Goal: Task Accomplishment & Management: Use online tool/utility

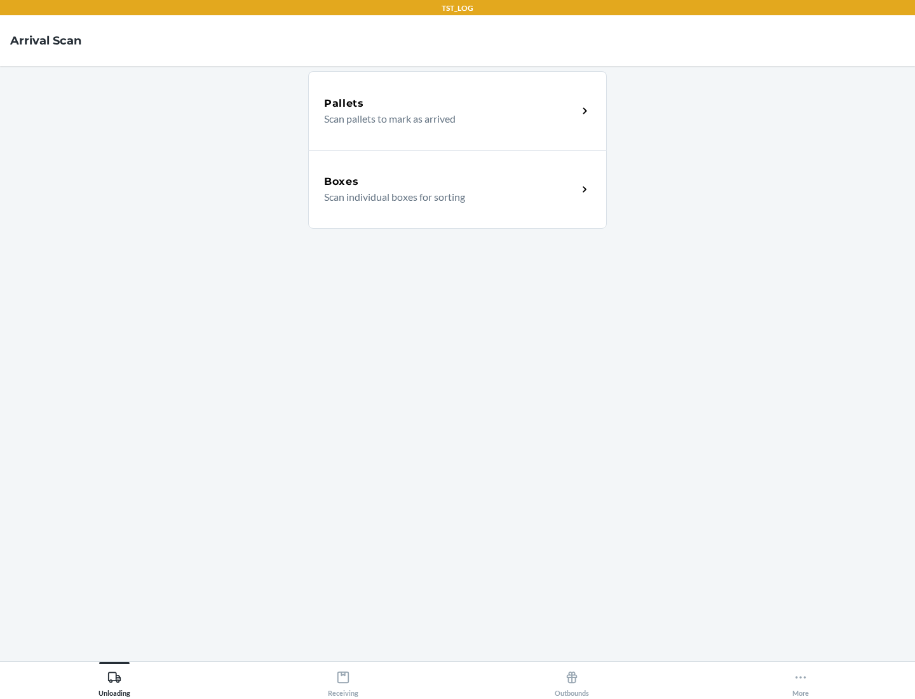
click at [451, 182] on div "Boxes" at bounding box center [451, 181] width 254 height 15
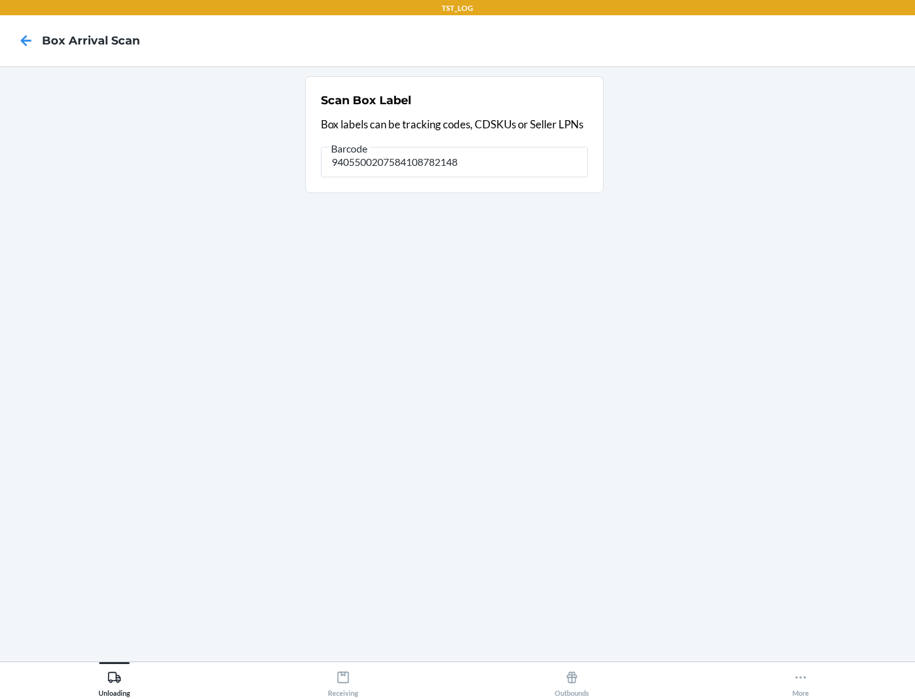
type input "9405500207584108782148"
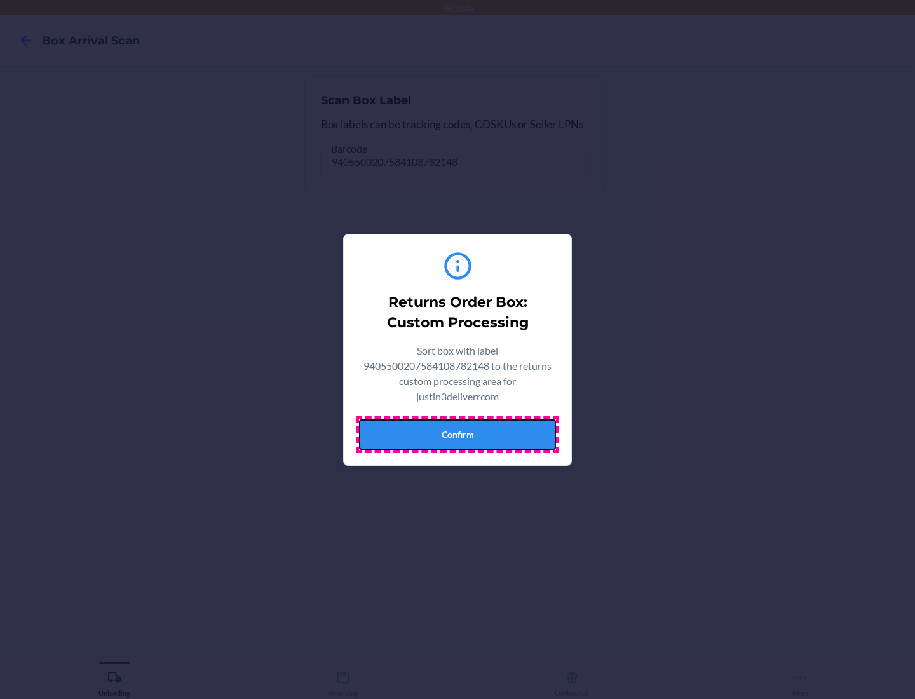
click at [458, 434] on button "Confirm" at bounding box center [457, 434] width 197 height 31
